Goal: Find specific page/section: Find specific page/section

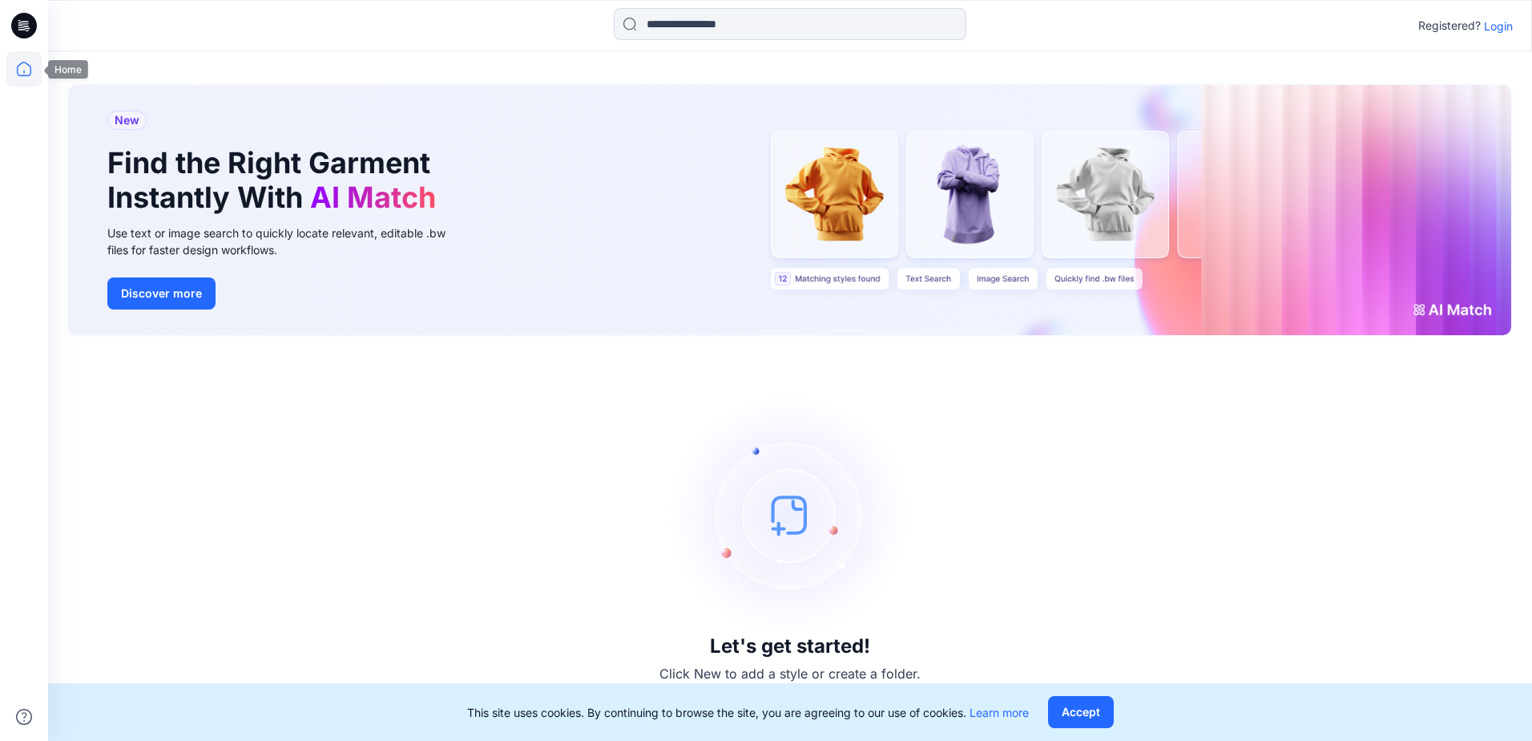
click at [30, 72] on icon at bounding box center [24, 69] width 14 height 14
click at [1500, 28] on p "Login" at bounding box center [1498, 26] width 29 height 17
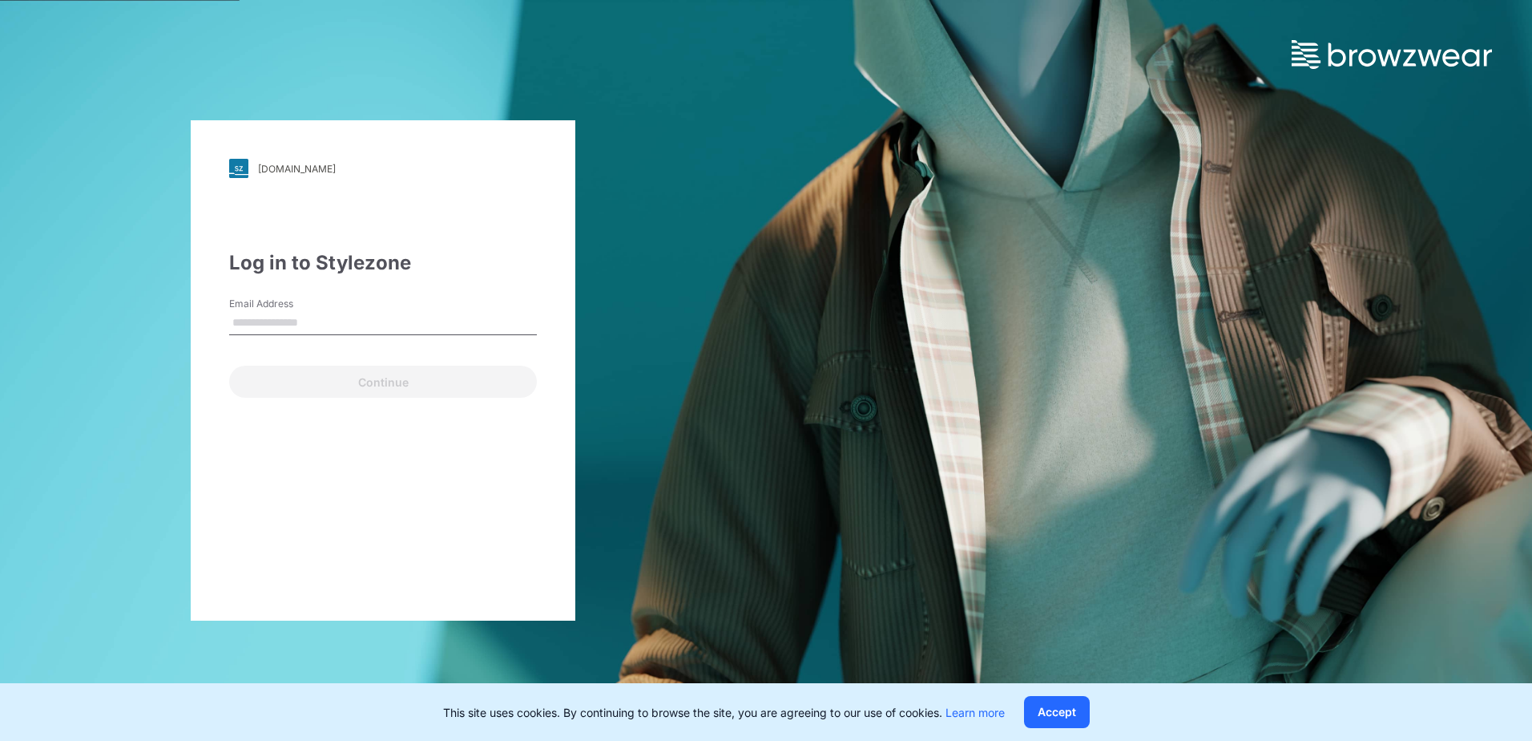
click at [283, 319] on input "Email Address" at bounding box center [383, 323] width 308 height 24
type input "**********"
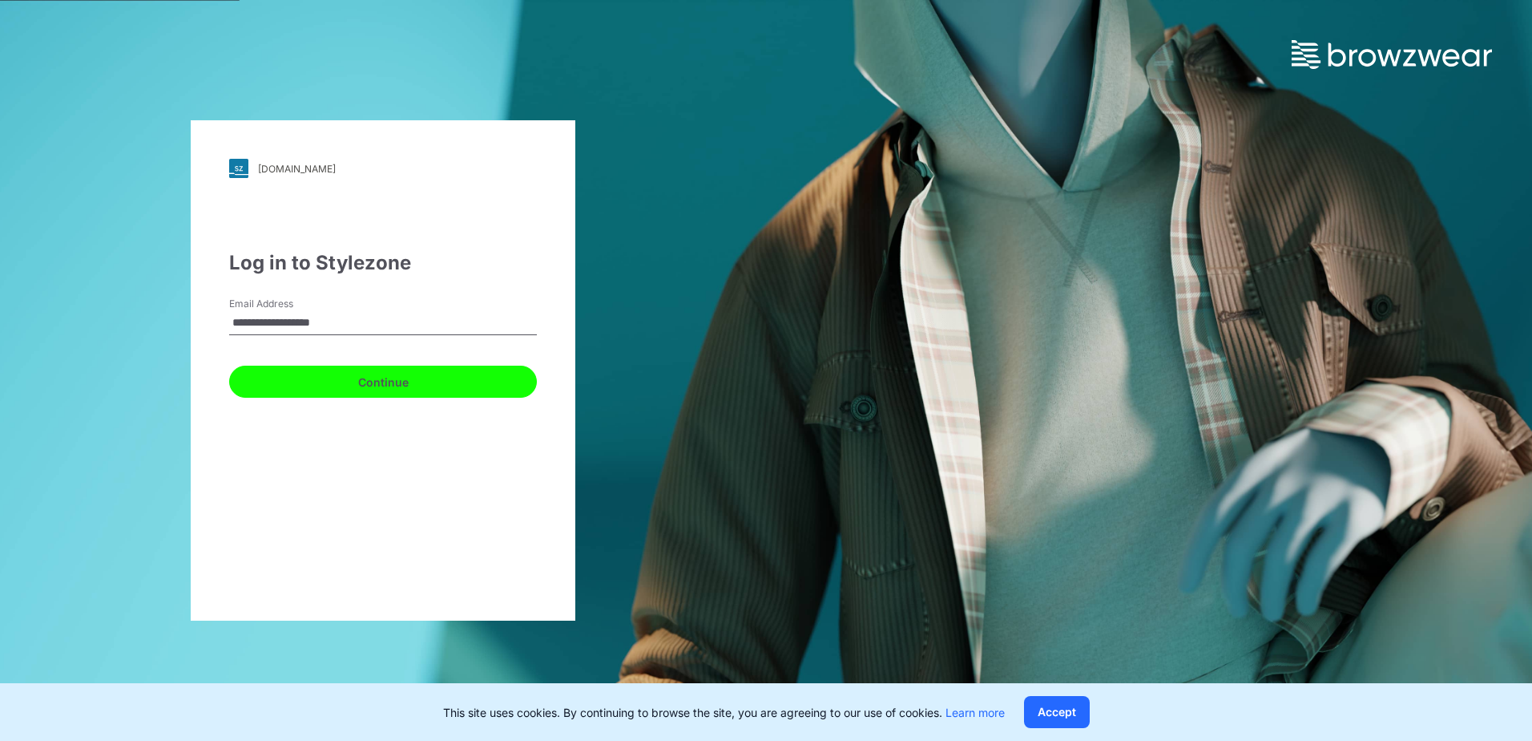
click at [368, 377] on button "Continue" at bounding box center [383, 381] width 308 height 32
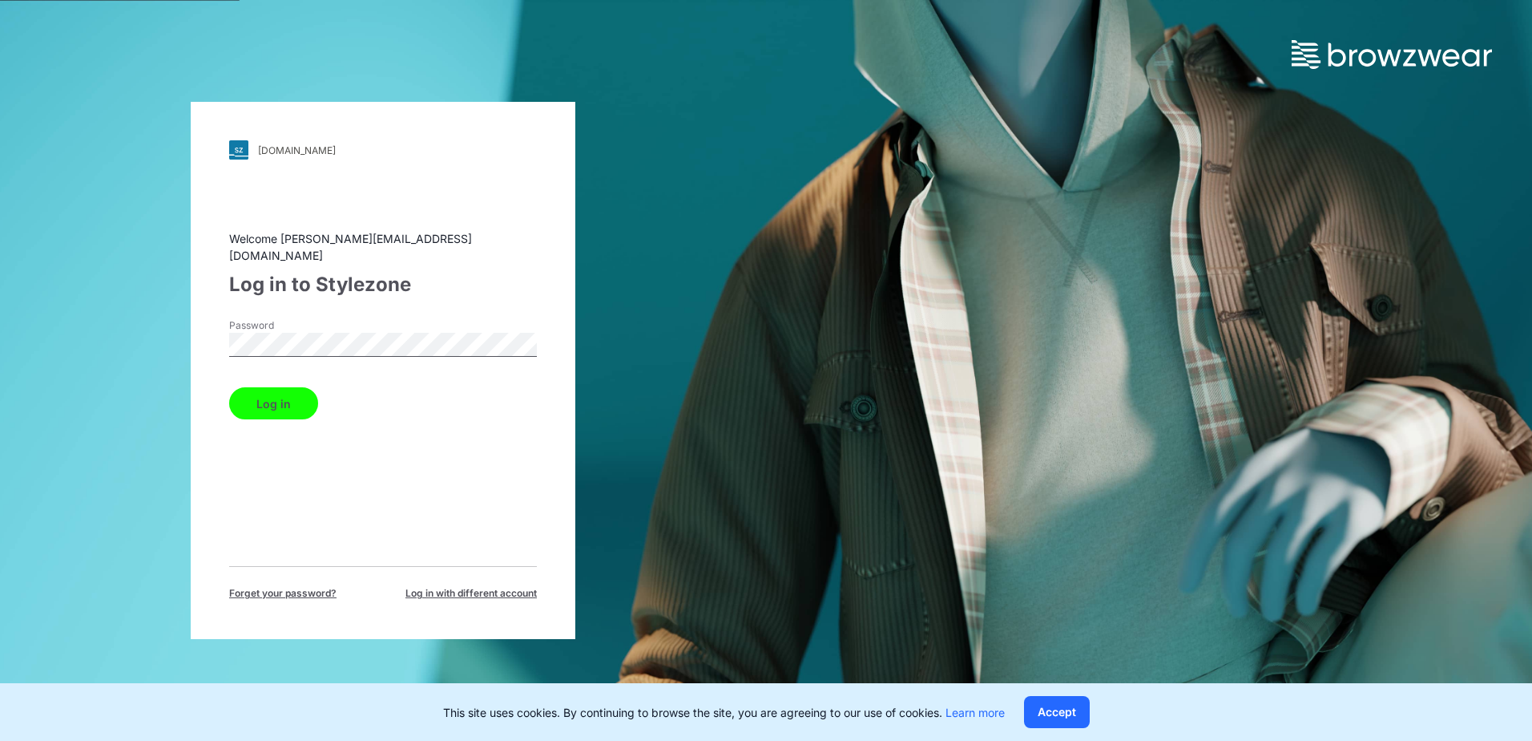
click at [268, 387] on button "Log in" at bounding box center [273, 403] width 89 height 32
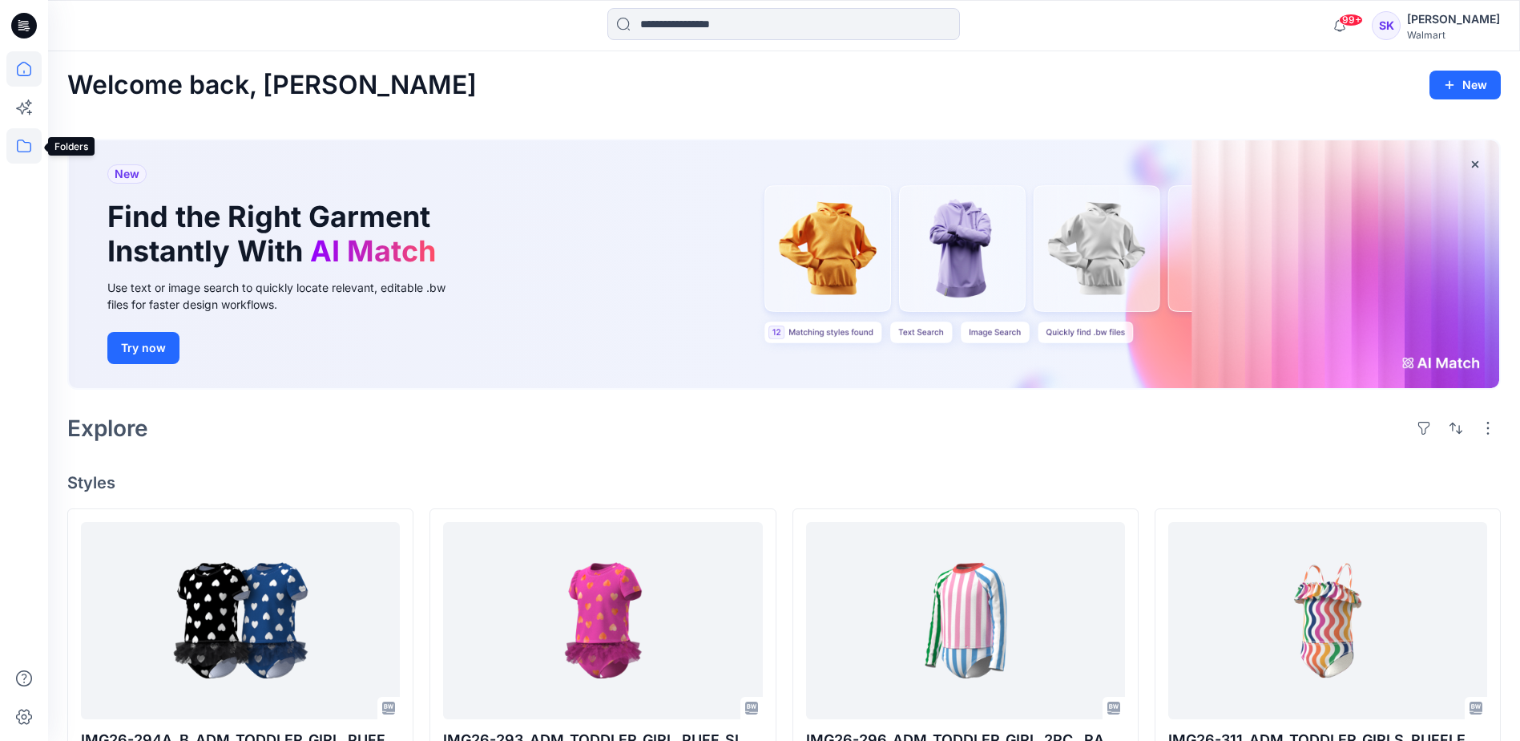
click at [25, 147] on icon at bounding box center [23, 145] width 35 height 35
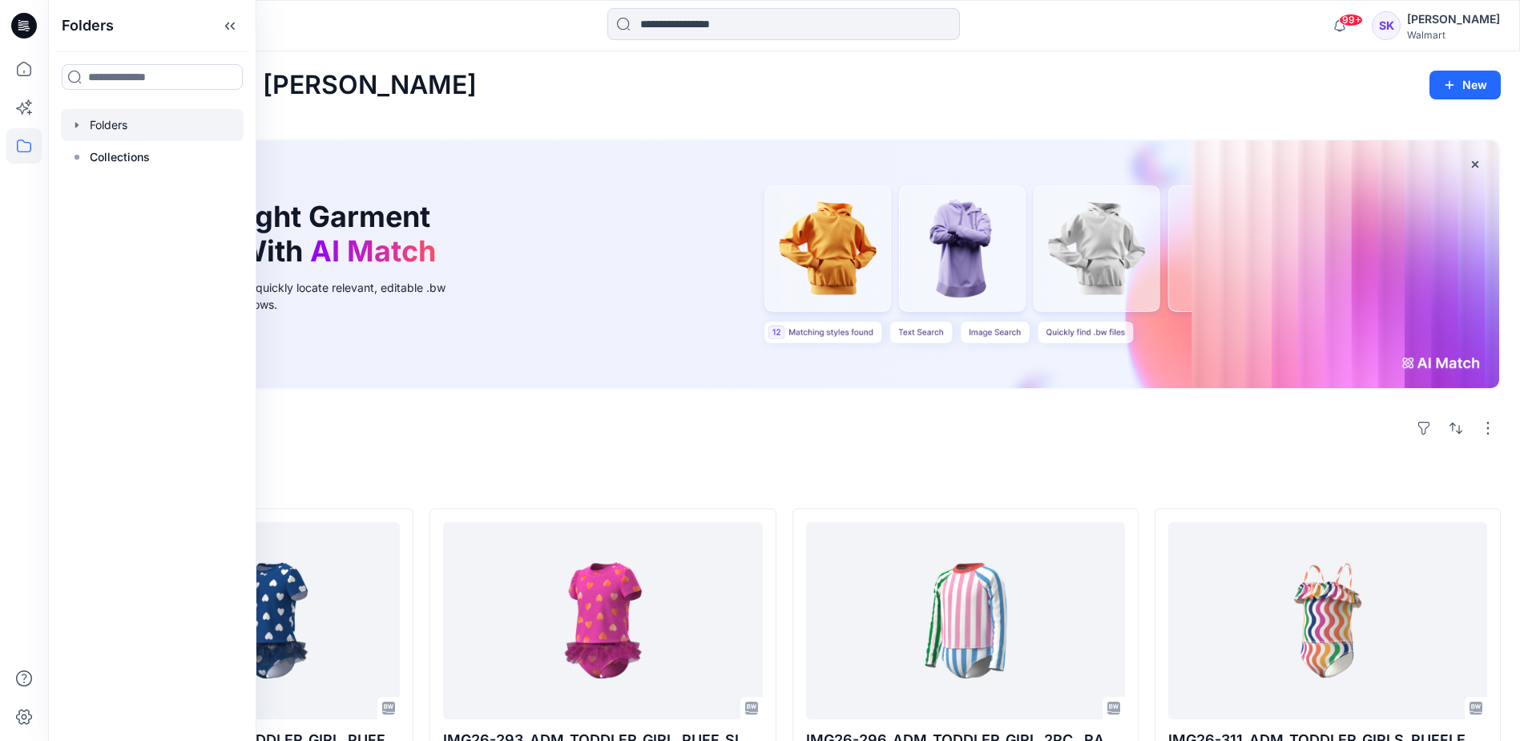
click at [114, 125] on div at bounding box center [152, 125] width 183 height 32
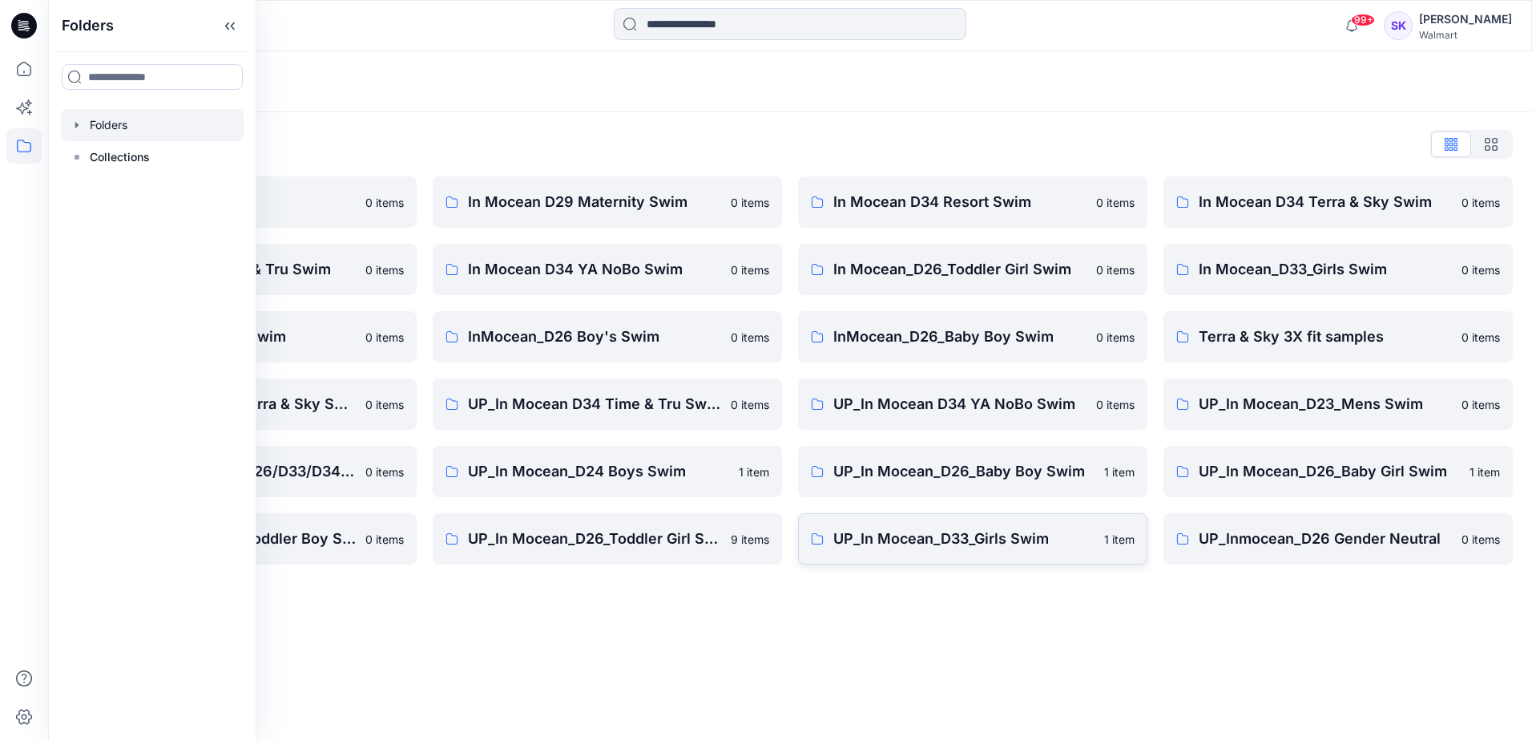
click at [975, 541] on p "UP_In Mocean_D33_Girls Swim" at bounding box center [964, 538] width 261 height 22
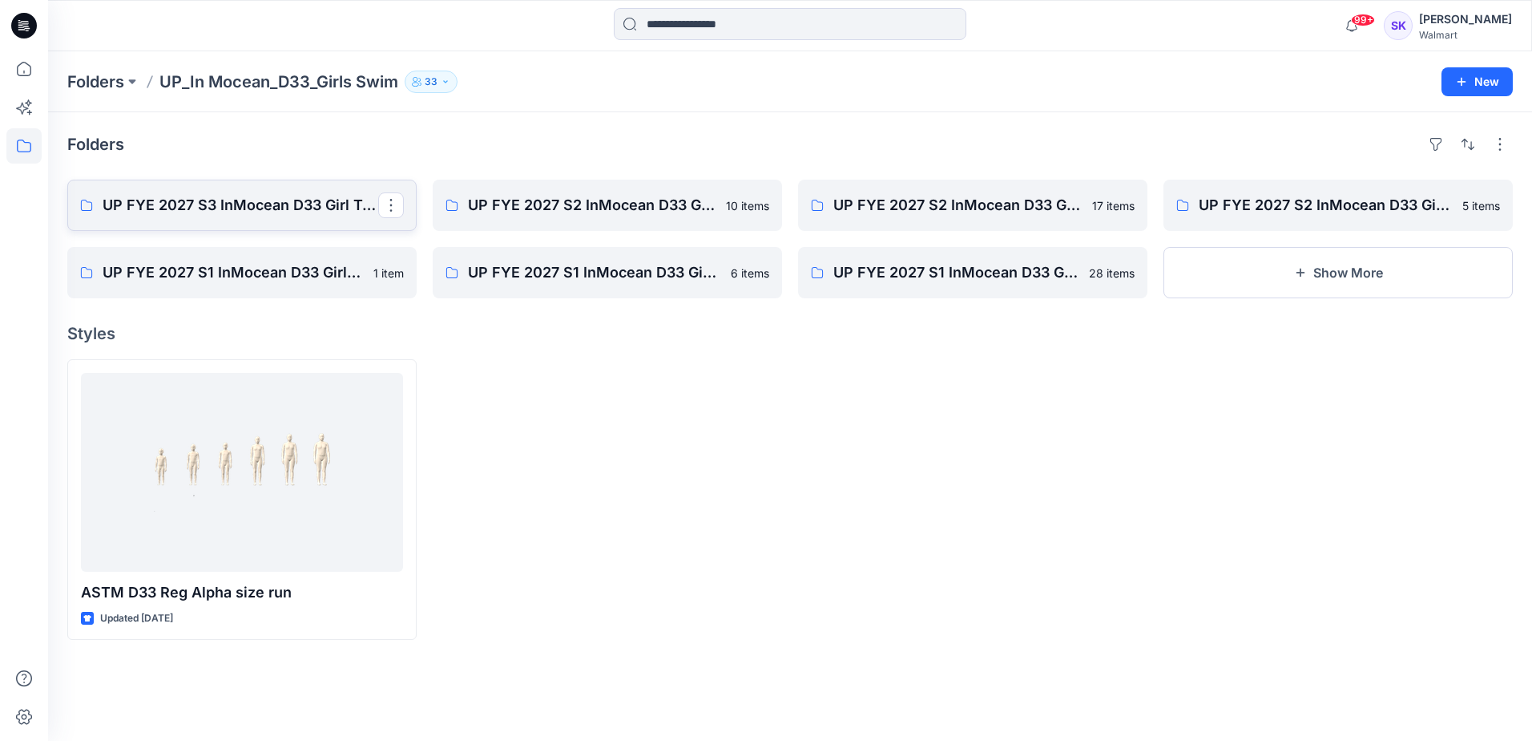
click at [212, 202] on p "UP FYE 2027 S3 InMocean D33 Girl Tween Swim" at bounding box center [241, 205] width 276 height 22
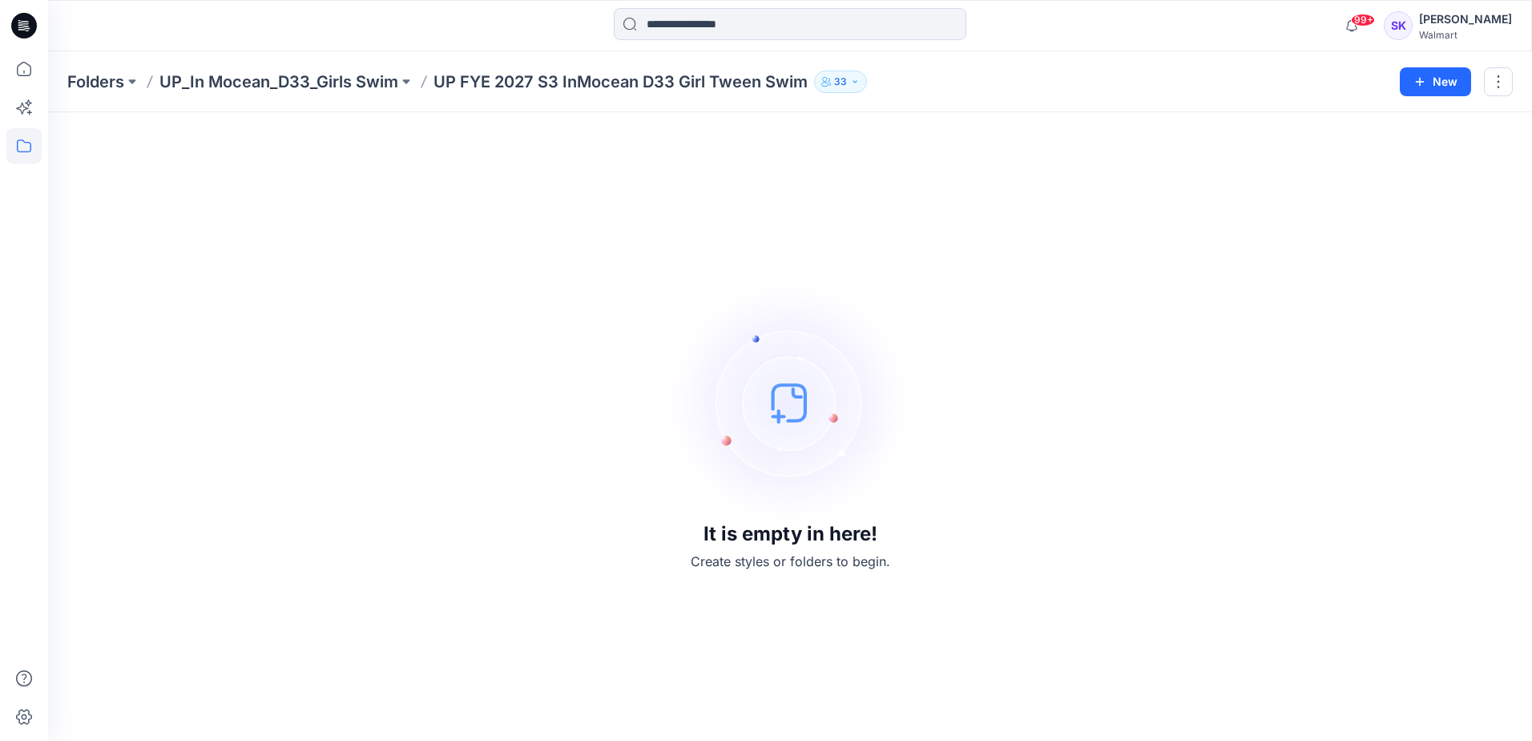
click at [491, 342] on div "It is empty in here! Create styles or folders to begin." at bounding box center [790, 426] width 1446 height 590
click at [341, 82] on p "UP_In Mocean_D33_Girls Swim" at bounding box center [278, 82] width 239 height 22
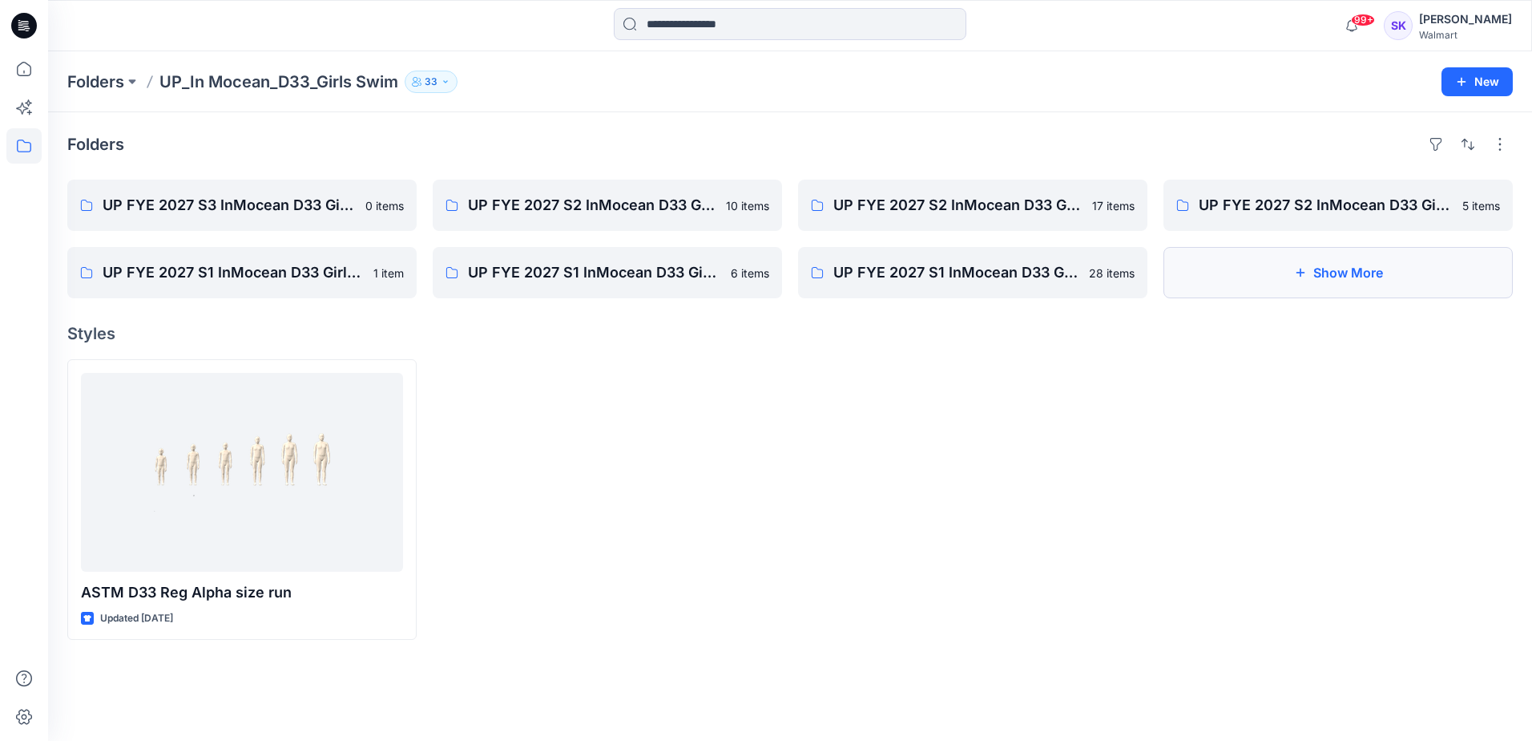
click at [1357, 281] on button "Show More" at bounding box center [1338, 272] width 349 height 51
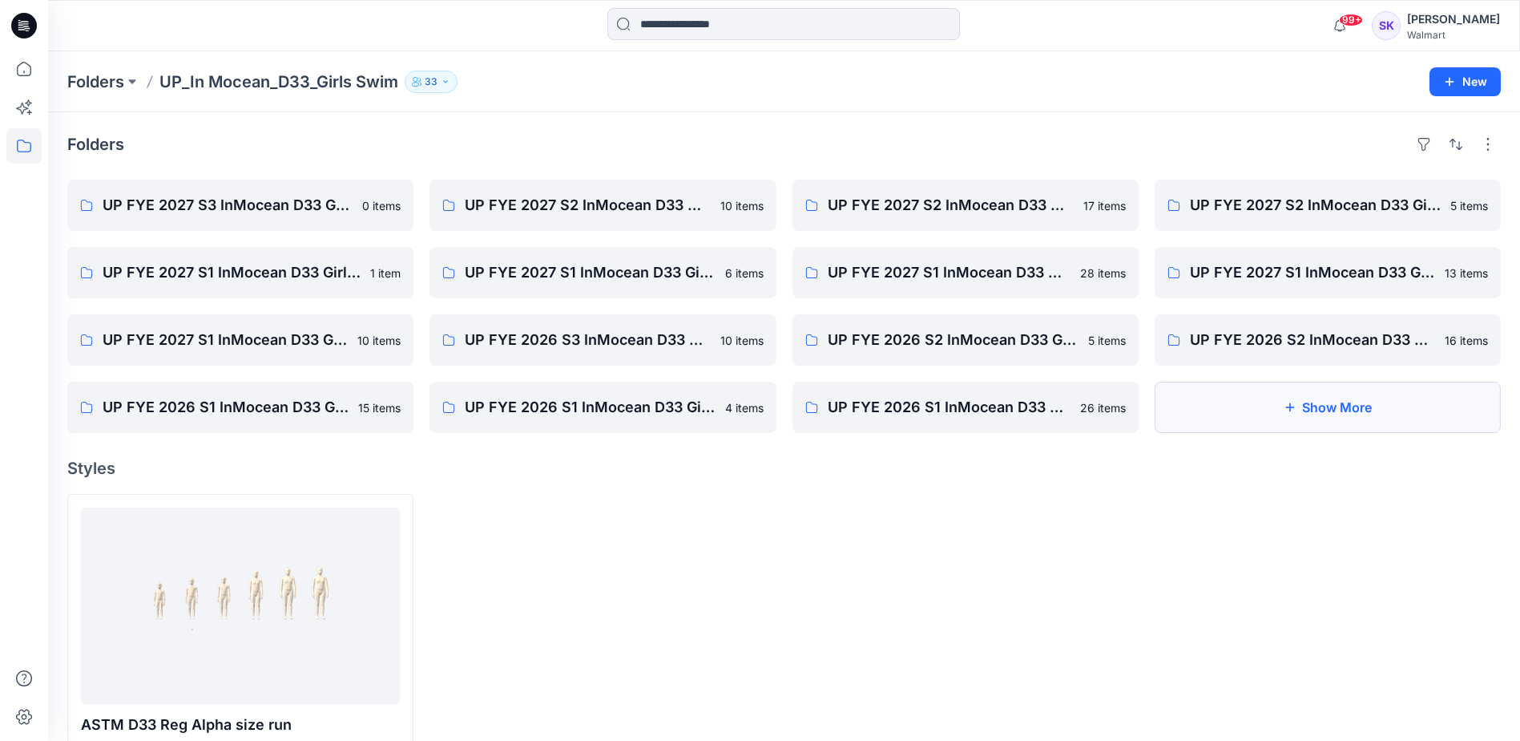
click at [1338, 413] on button "Show More" at bounding box center [1328, 406] width 346 height 51
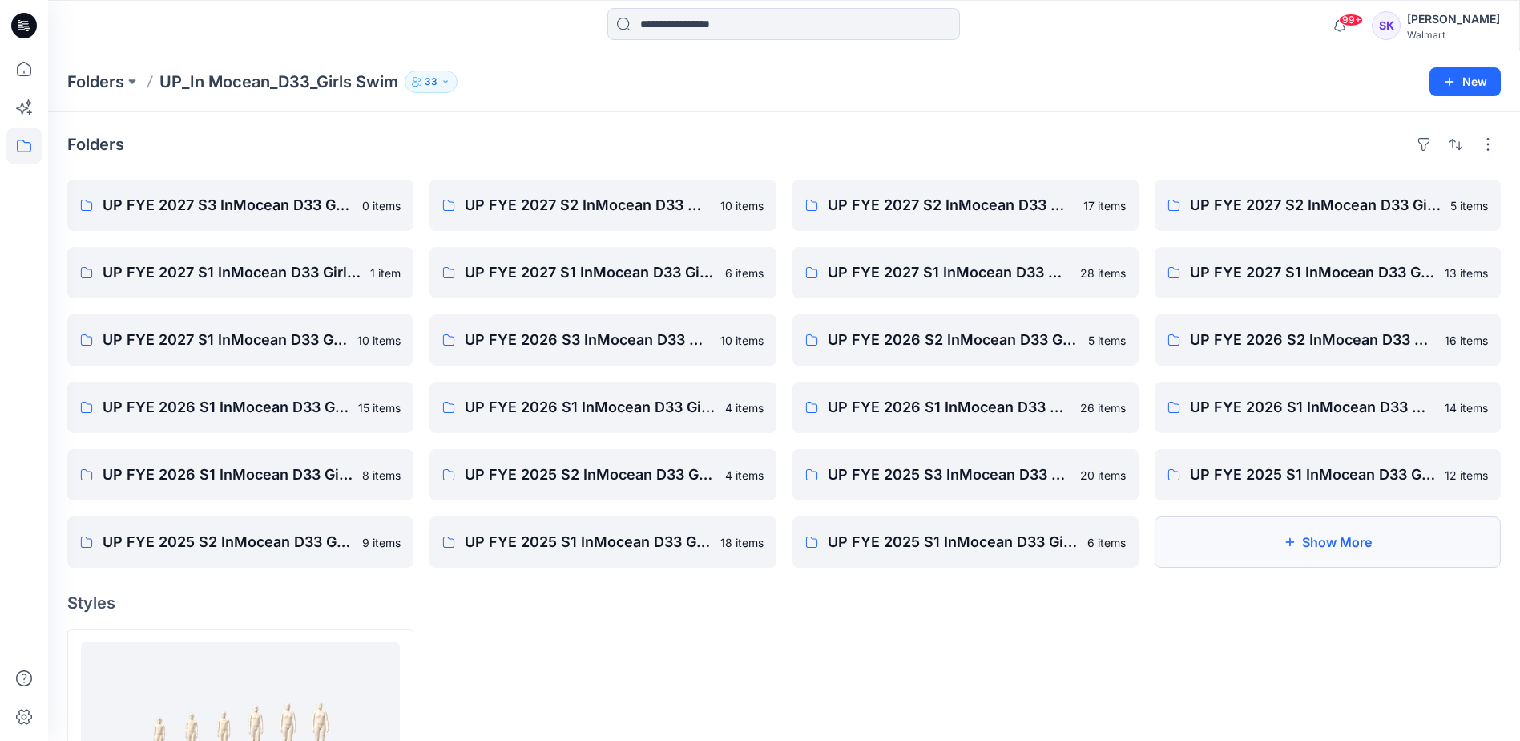
click at [1323, 544] on button "Show More" at bounding box center [1328, 541] width 346 height 51
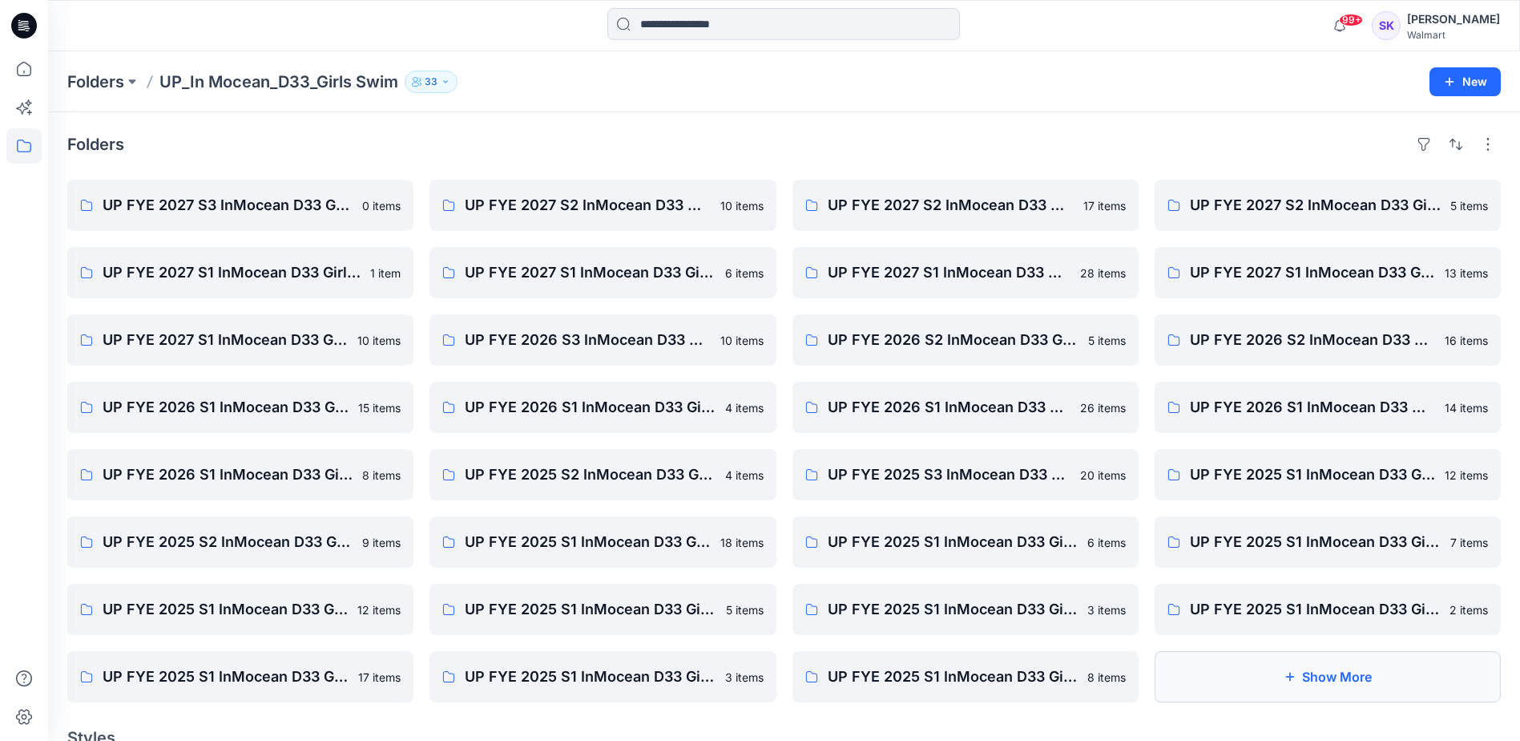
click at [1319, 671] on button "Show More" at bounding box center [1328, 676] width 346 height 51
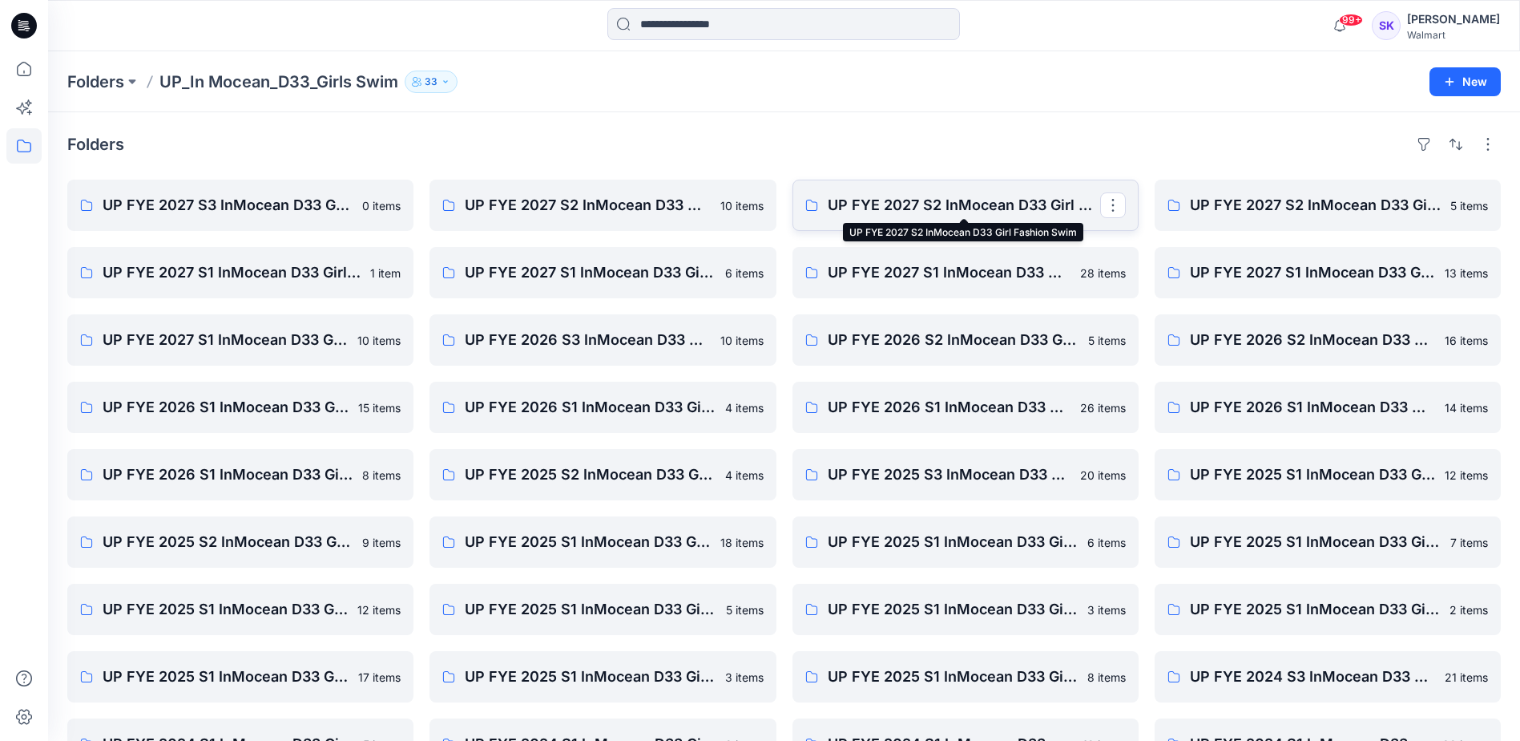
click at [982, 205] on p "UP FYE 2027 S2 InMocean D33 Girl Fashion Swim" at bounding box center [964, 205] width 272 height 22
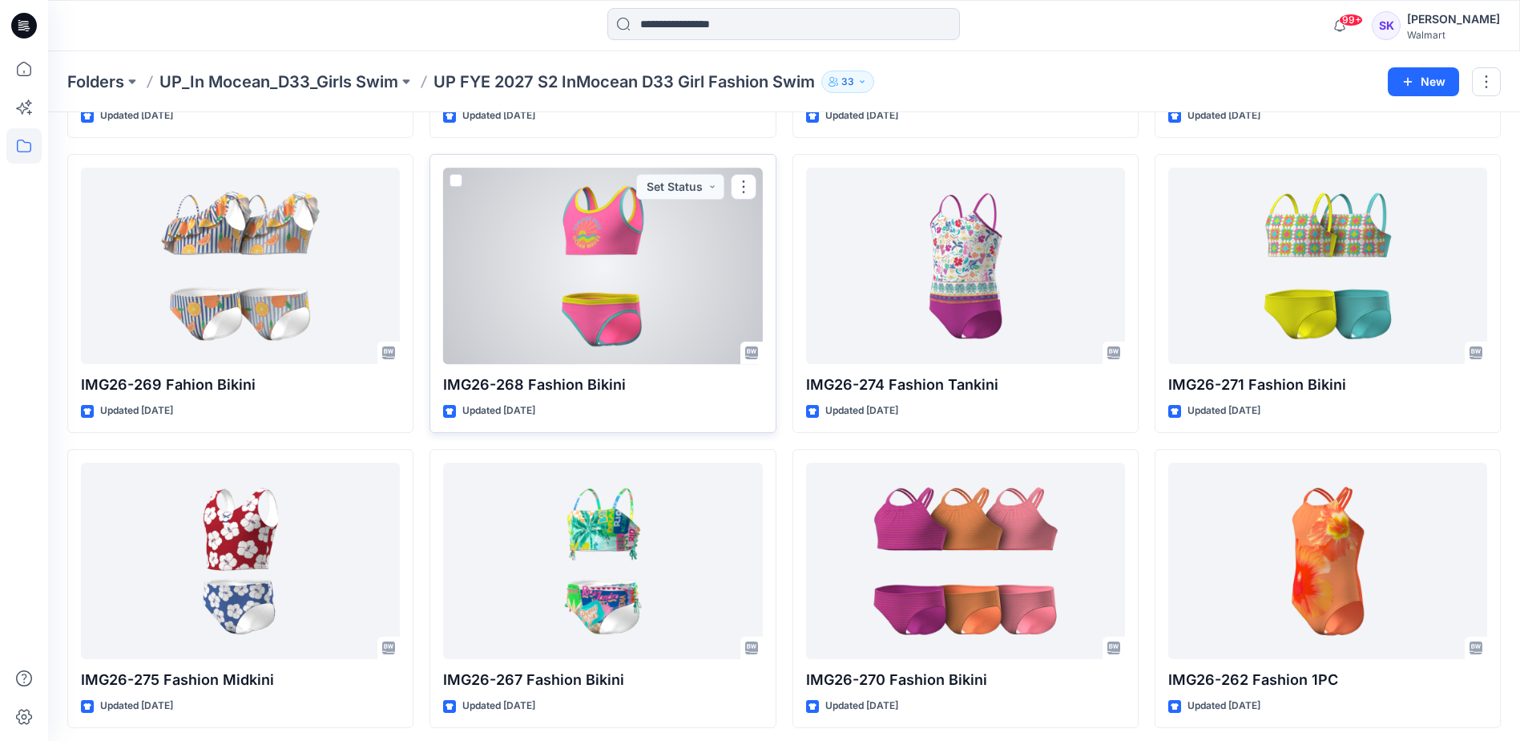
scroll to position [385, 0]
